Goal: Browse casually

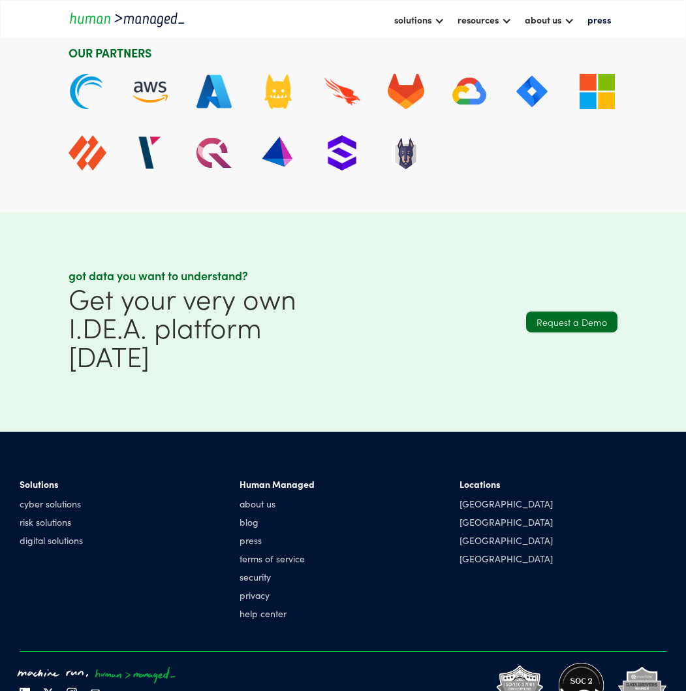
scroll to position [3779, 0]
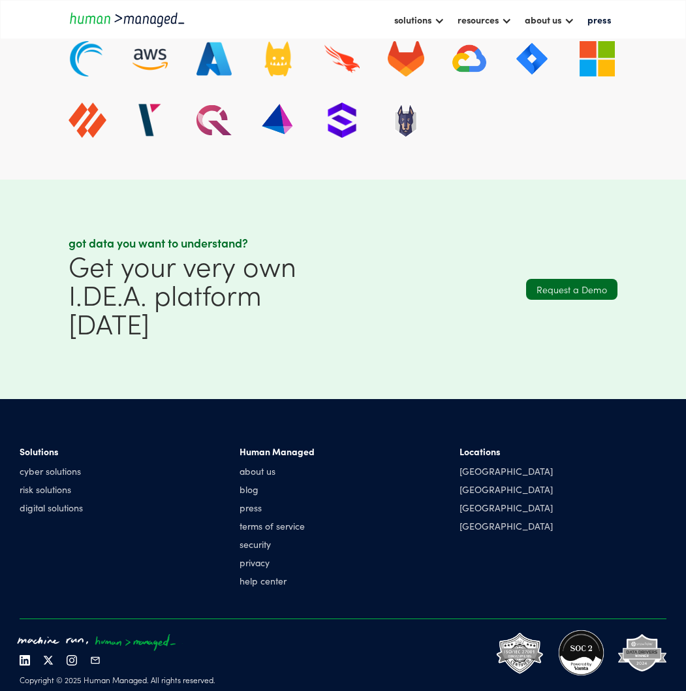
click at [42, 506] on div "Solutions cyber solutions risk solutions digital solutions" at bounding box center [123, 519] width 207 height 148
click at [24, 532] on div "Solutions cyber solutions risk solutions digital solutions" at bounding box center [123, 519] width 207 height 148
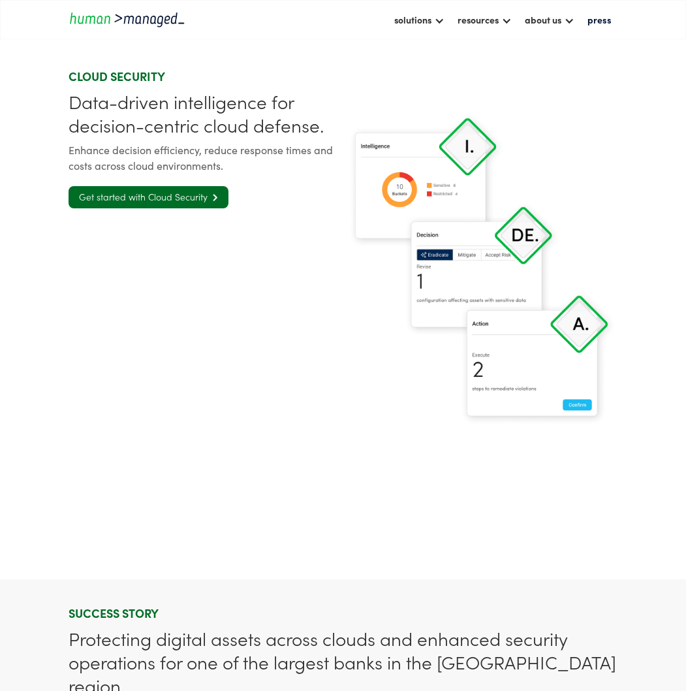
click at [59, 457] on section "Cloud Security Data-driven intelligence for decision-centric cloud defense. Enh…" at bounding box center [343, 269] width 686 height 622
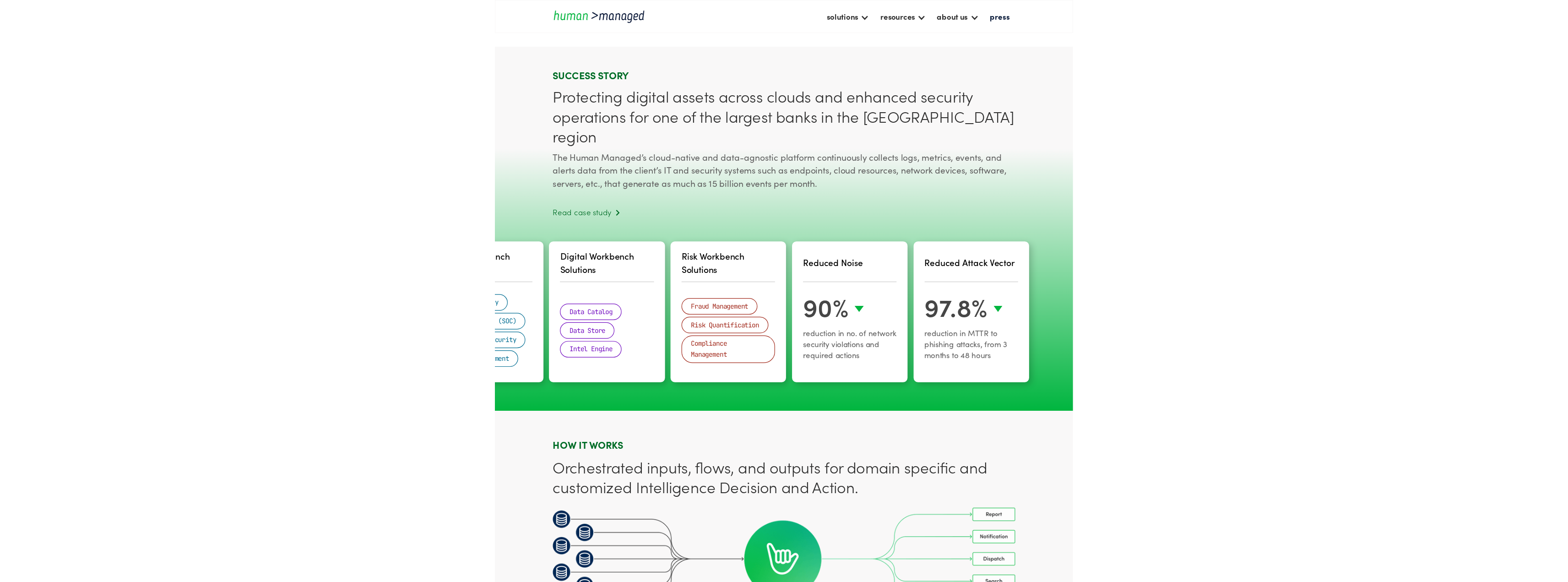
scroll to position [2015, 0]
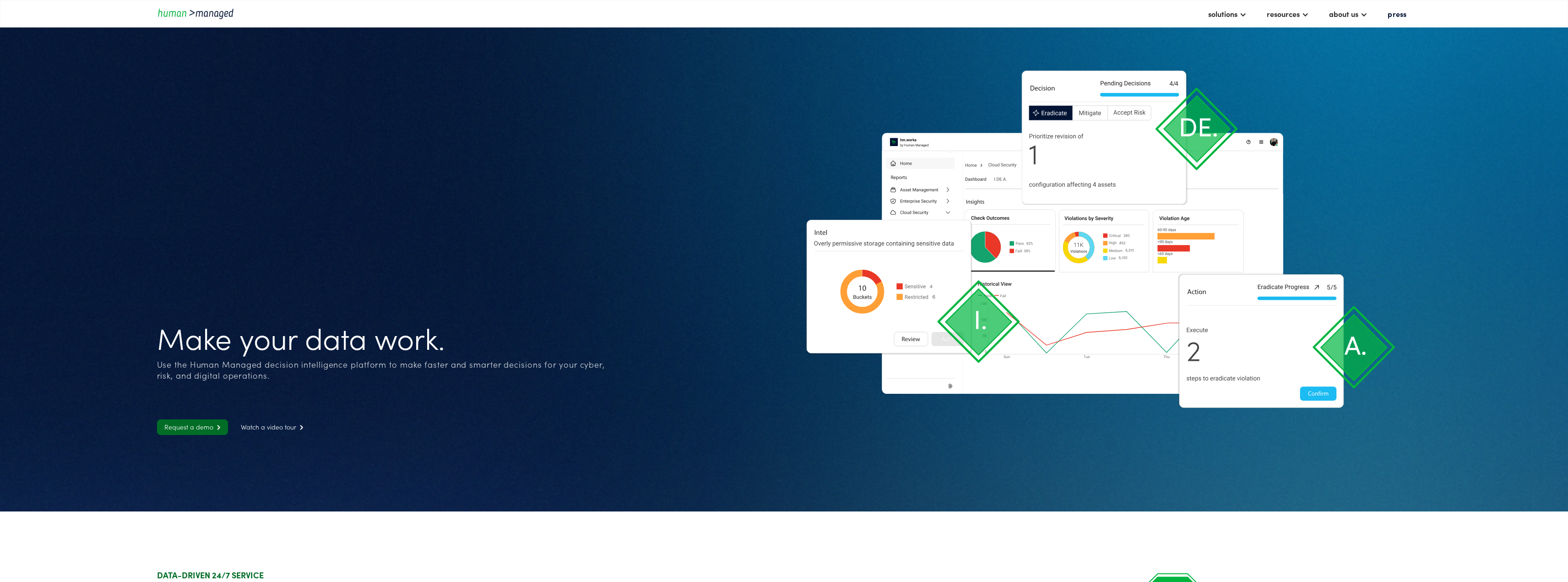
scroll to position [2015, 0]
